Goal: Navigation & Orientation: Find specific page/section

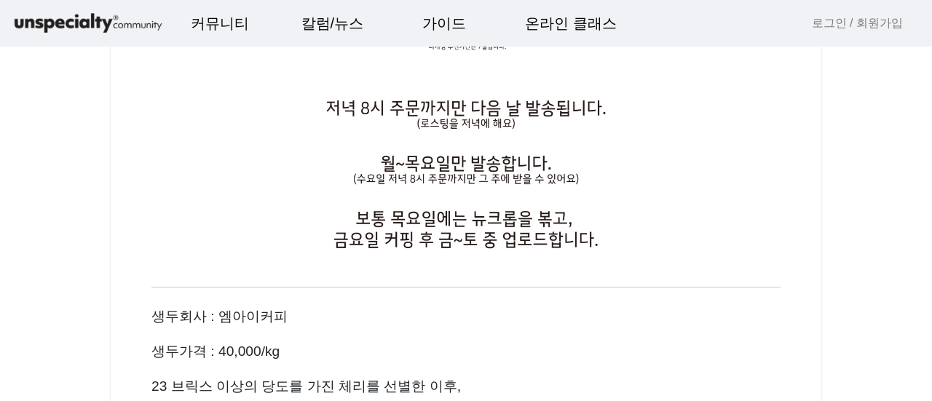
scroll to position [400, 0]
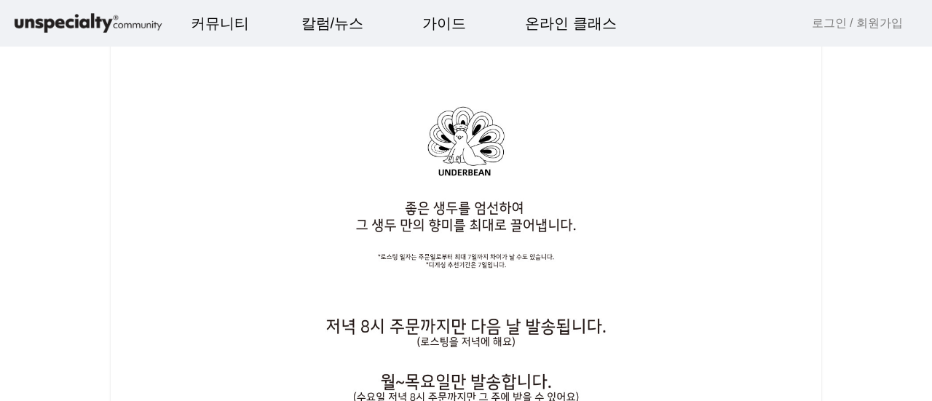
click at [49, 25] on img at bounding box center [88, 23] width 153 height 25
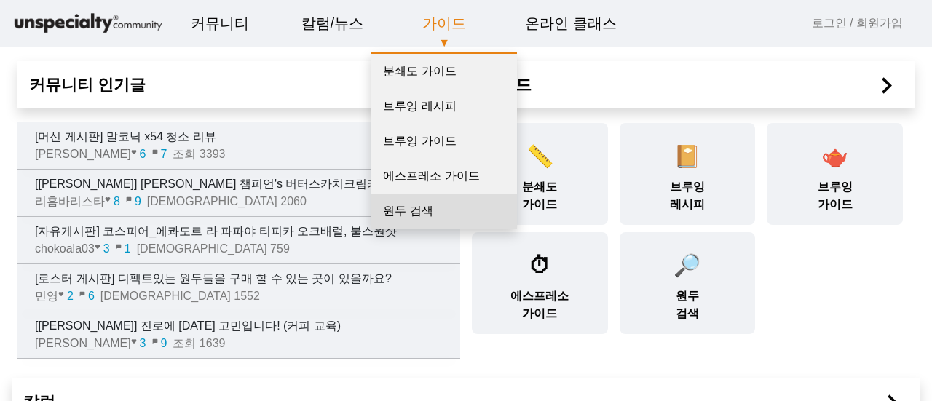
click at [434, 211] on link "원두 검색" at bounding box center [444, 211] width 146 height 35
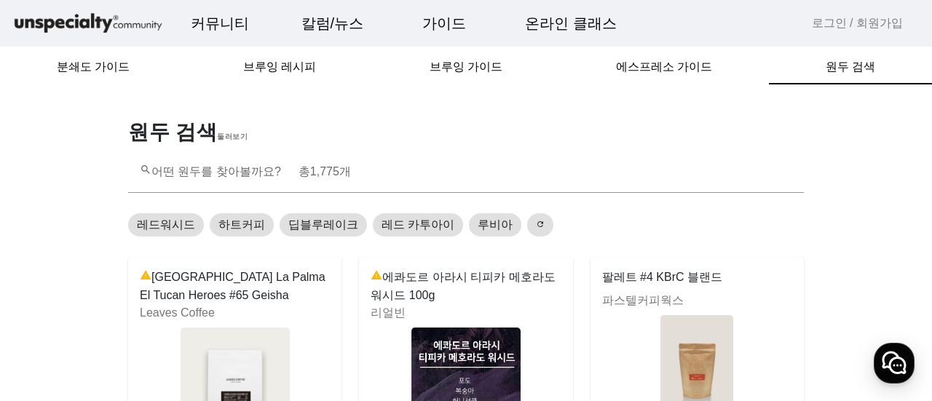
click at [65, 23] on img at bounding box center [88, 23] width 153 height 25
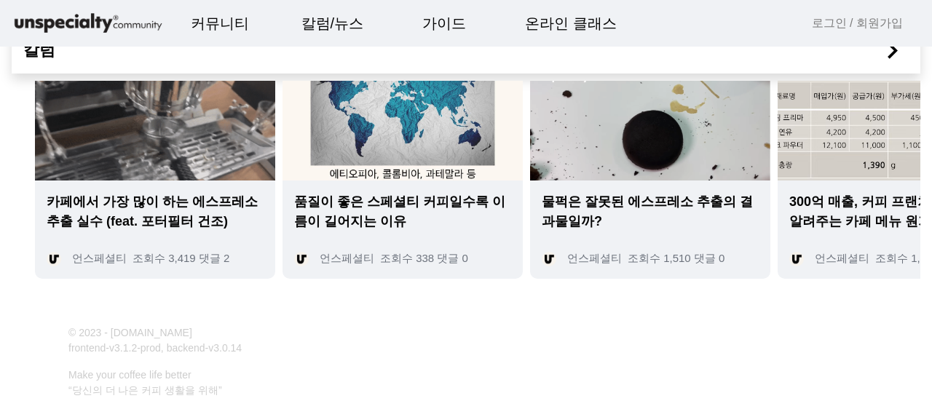
scroll to position [364, 0]
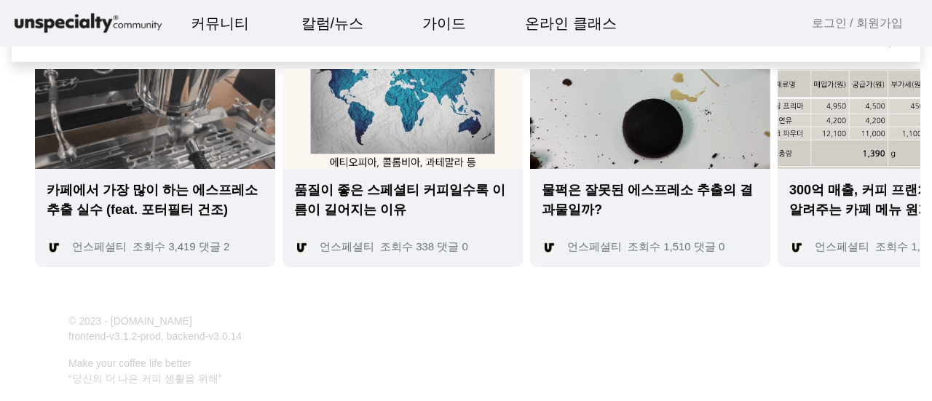
click at [192, 123] on img at bounding box center [155, 119] width 240 height 100
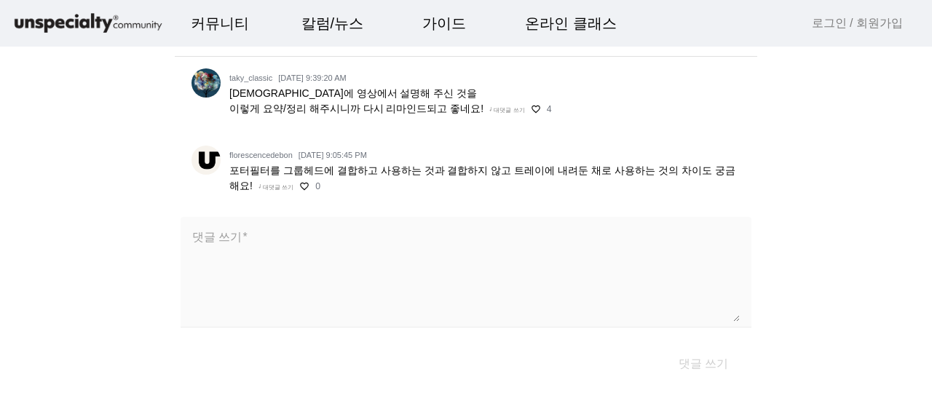
scroll to position [1456, 0]
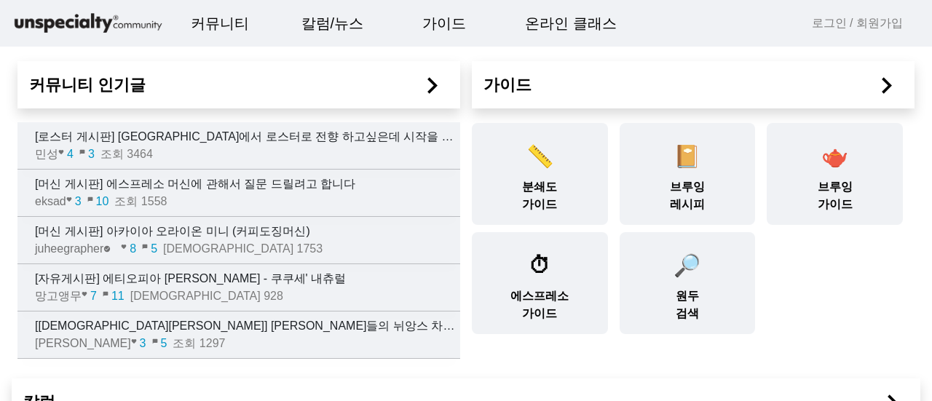
click at [84, 20] on img at bounding box center [88, 23] width 153 height 25
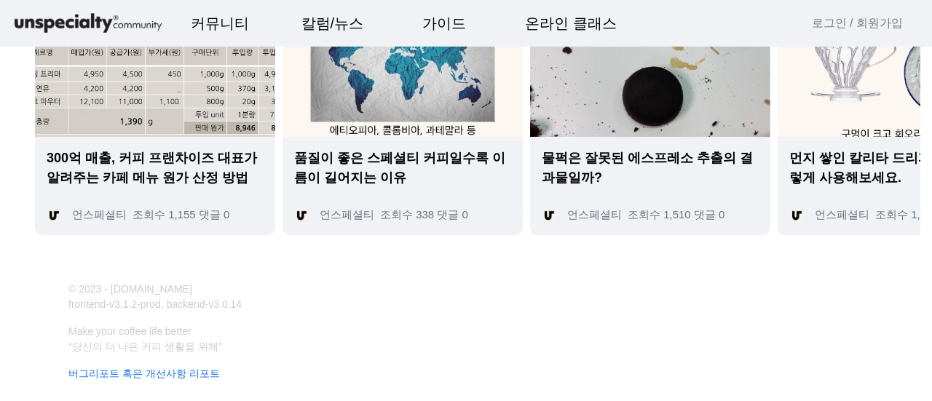
scroll to position [446, 0]
